Goal: Use online tool/utility

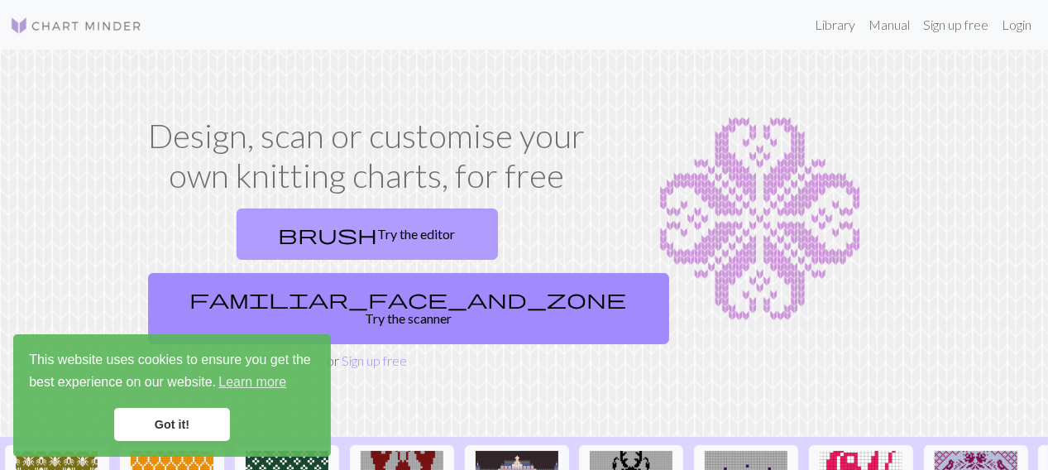
click at [304, 260] on link "brush Try the editor" at bounding box center [366, 233] width 261 height 51
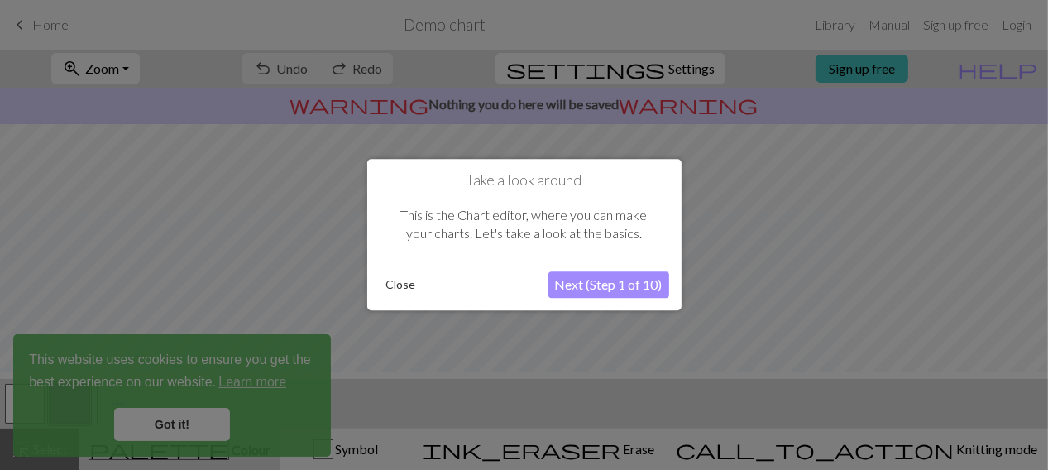
click at [404, 284] on button "Close" at bounding box center [401, 285] width 43 height 25
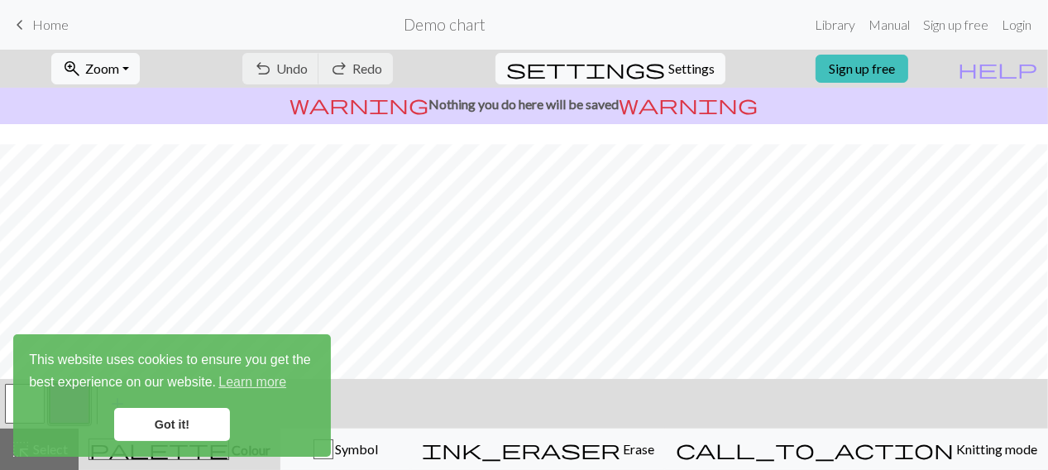
scroll to position [369, 0]
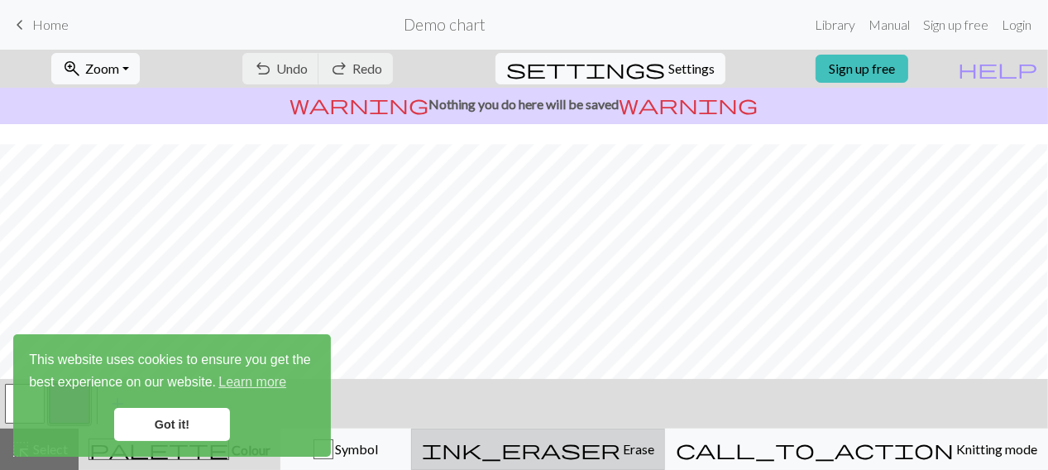
click at [654, 452] on span "Erase" at bounding box center [637, 449] width 34 height 16
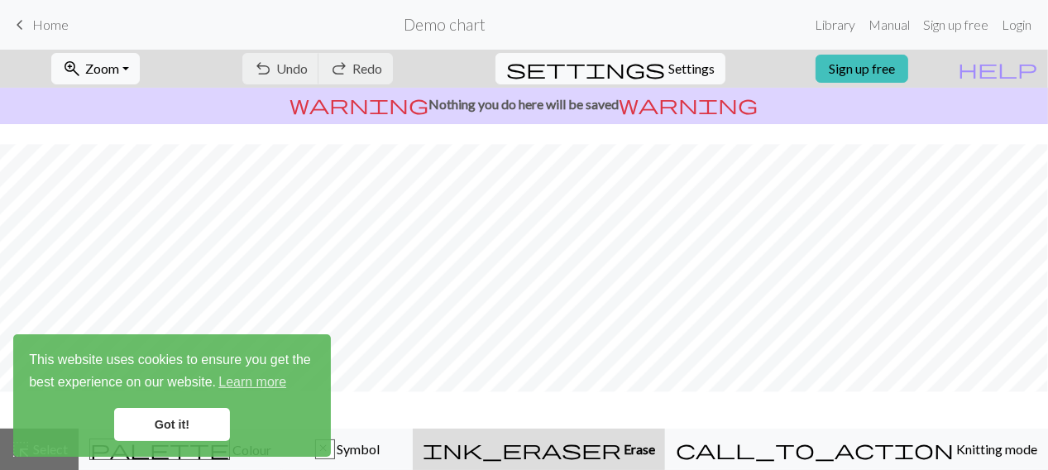
scroll to position [319, 0]
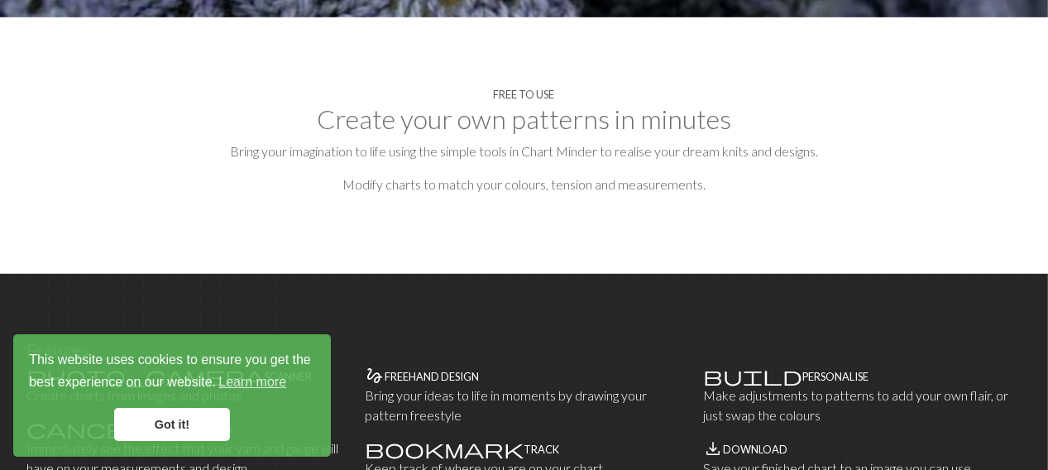
scroll to position [898, 0]
